Goal: Information Seeking & Learning: Learn about a topic

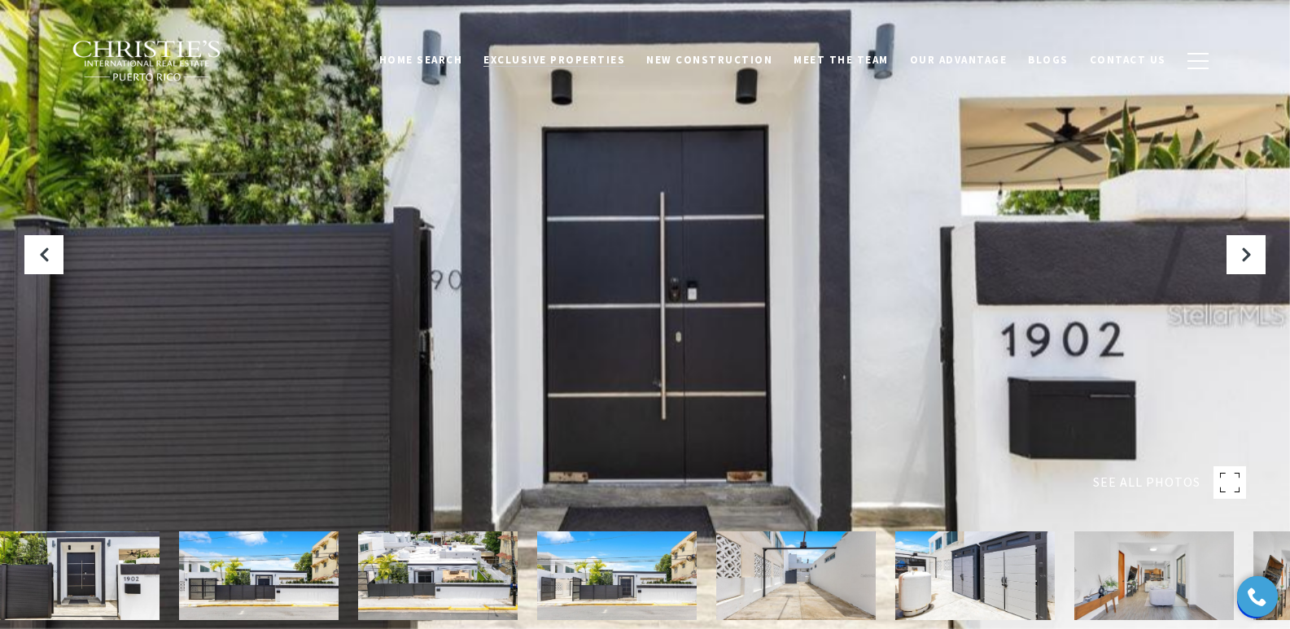
click at [572, 56] on span "Exclusive Properties" at bounding box center [555, 60] width 142 height 14
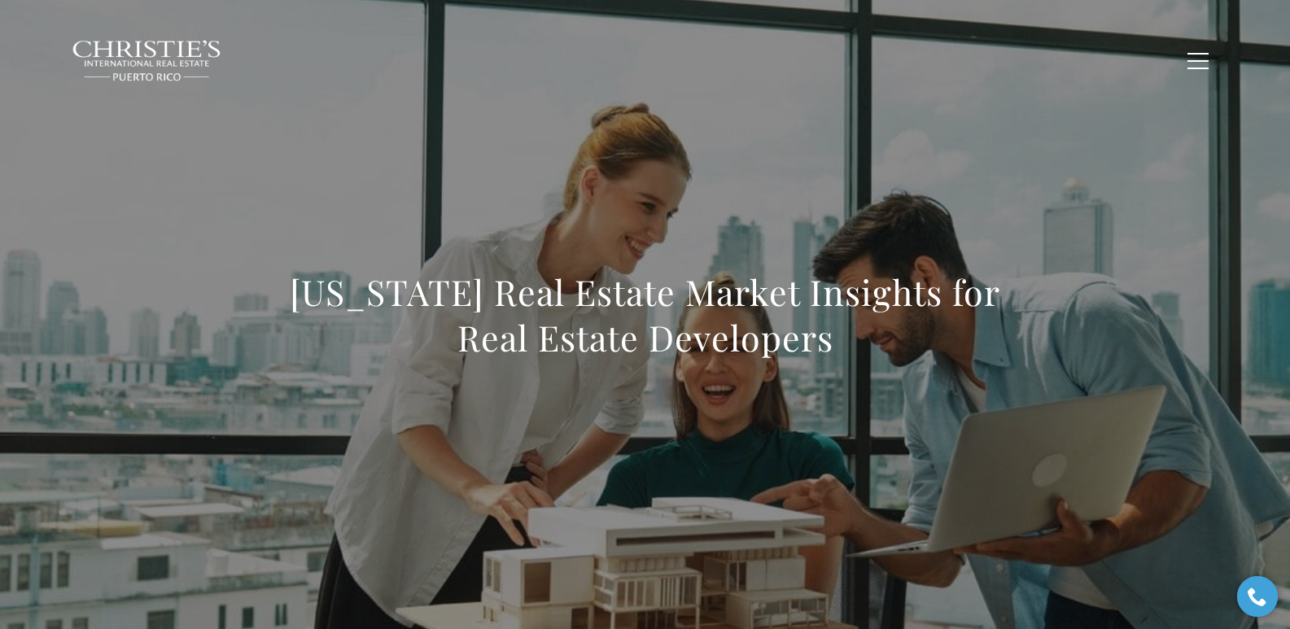
click at [624, 404] on div "Puerto Rico Real Estate Market Insights for Real Estate Developers" at bounding box center [646, 325] width 1140 height 488
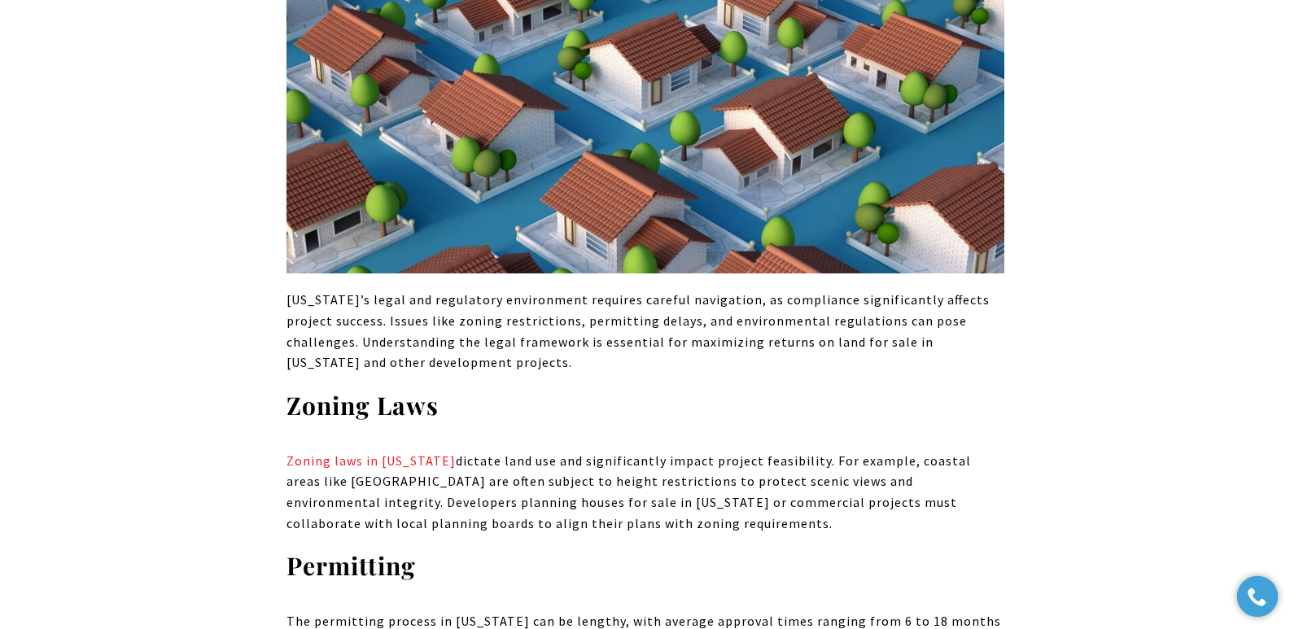
scroll to position [4320, 0]
